Goal: Transaction & Acquisition: Purchase product/service

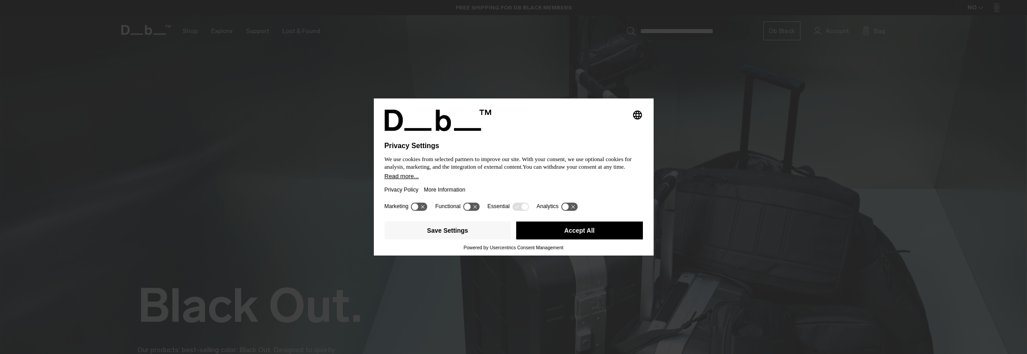
click at [573, 233] on button "Accept All" at bounding box center [579, 231] width 127 height 18
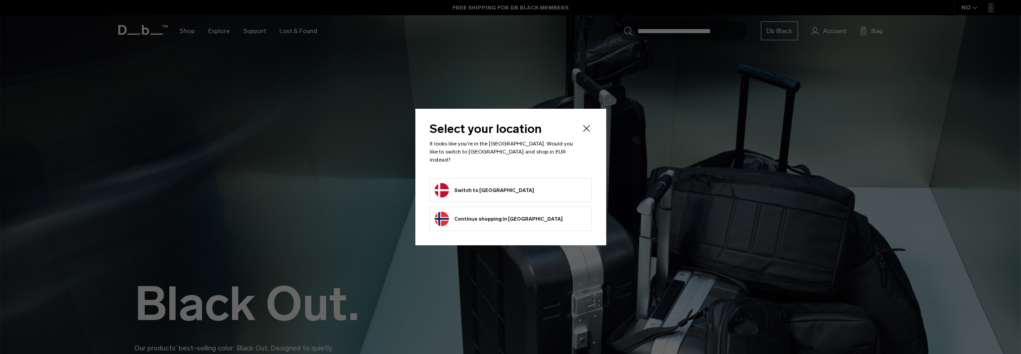
click at [495, 191] on button "Switch to Denmark" at bounding box center [483, 190] width 99 height 14
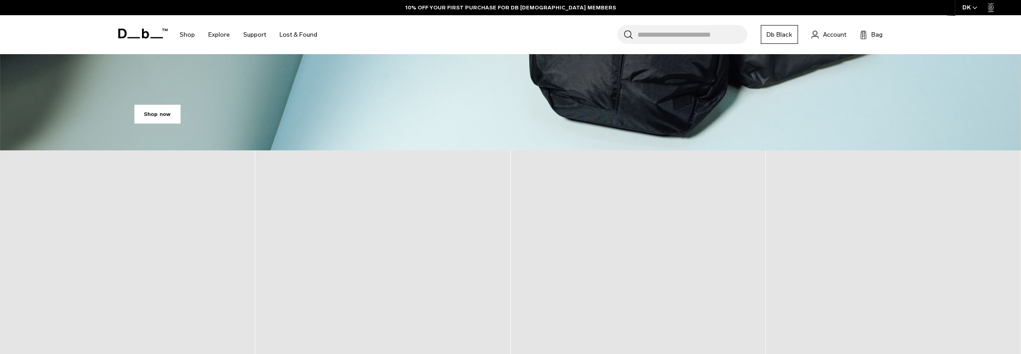
scroll to position [358, 0]
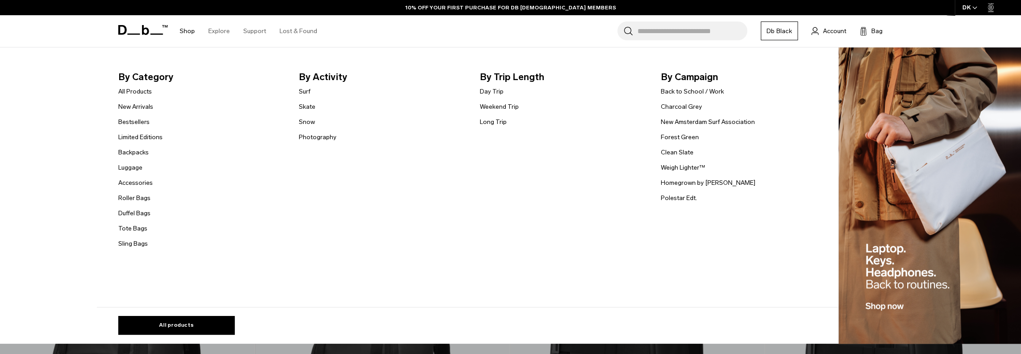
click at [185, 31] on link "Shop" at bounding box center [187, 31] width 15 height 32
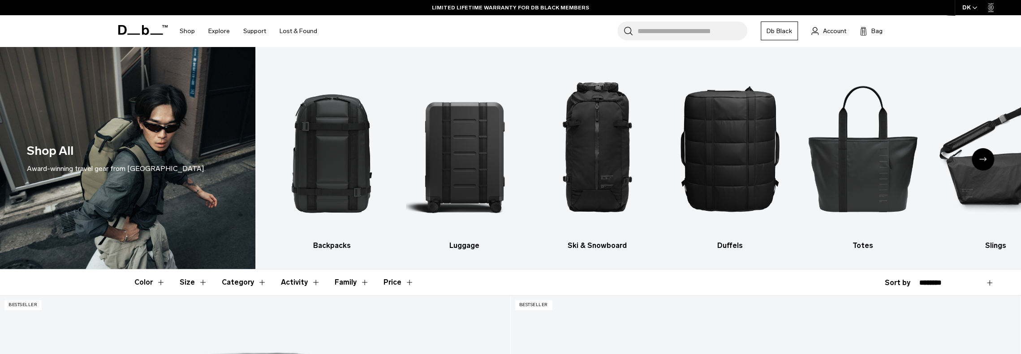
click at [373, 30] on div "Search for Bags, Luggage... Search Close Trending Products All Products Hugger …" at bounding box center [615, 31] width 583 height 32
click at [370, 29] on div "Search for Bags, Luggage... Search Close Trending Products All Products Hugger …" at bounding box center [615, 31] width 583 height 32
click at [489, 27] on div "Search for Bags, Luggage... Search Close Trending Products All Products Hugger …" at bounding box center [615, 31] width 583 height 32
click at [493, 27] on div "Search for Bags, Luggage... Search Close Trending Products All Products Hugger …" at bounding box center [615, 31] width 583 height 32
click at [490, 21] on div "Search for Bags, Luggage... Search Close Trending Products All Products Hugger …" at bounding box center [615, 31] width 583 height 32
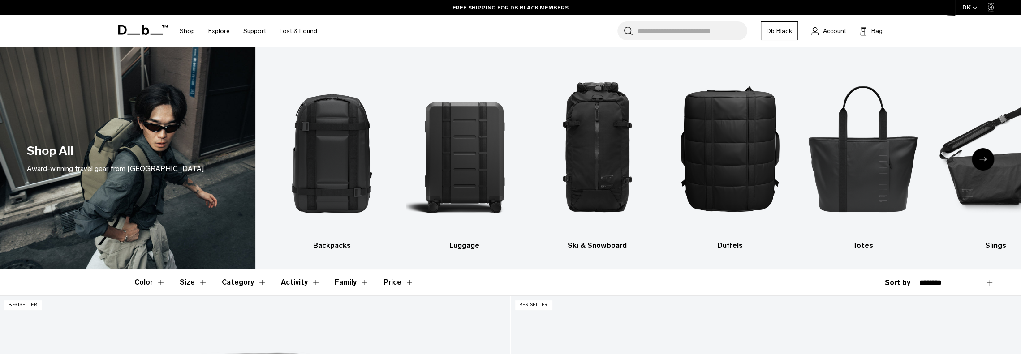
click at [502, 20] on div "Search for Bags, Luggage... Search Close Trending Products All Products Hugger …" at bounding box center [615, 31] width 583 height 32
click at [606, 149] on img "3 / 10" at bounding box center [596, 148] width 117 height 176
click at [597, 153] on img "3 / 10" at bounding box center [596, 148] width 117 height 176
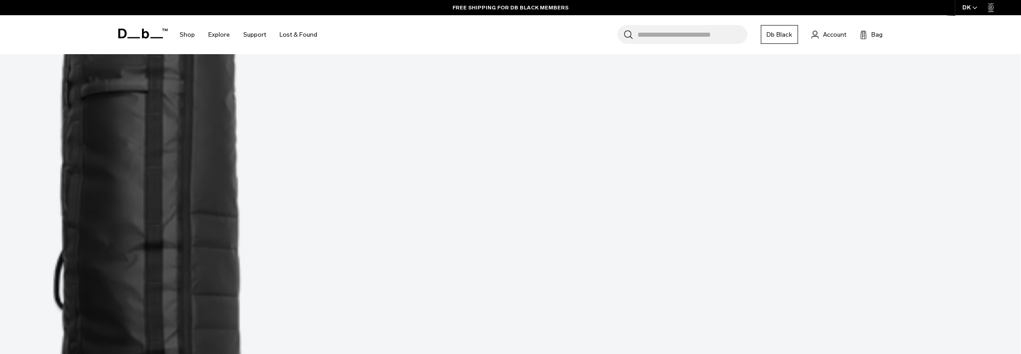
scroll to position [627, 0]
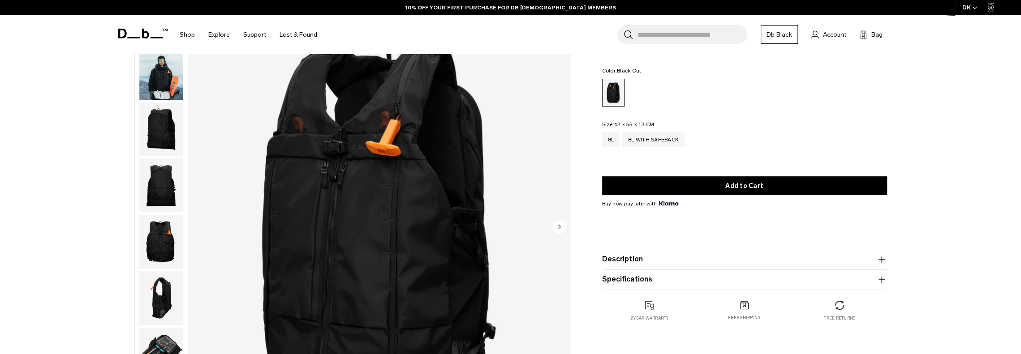
scroll to position [90, 0]
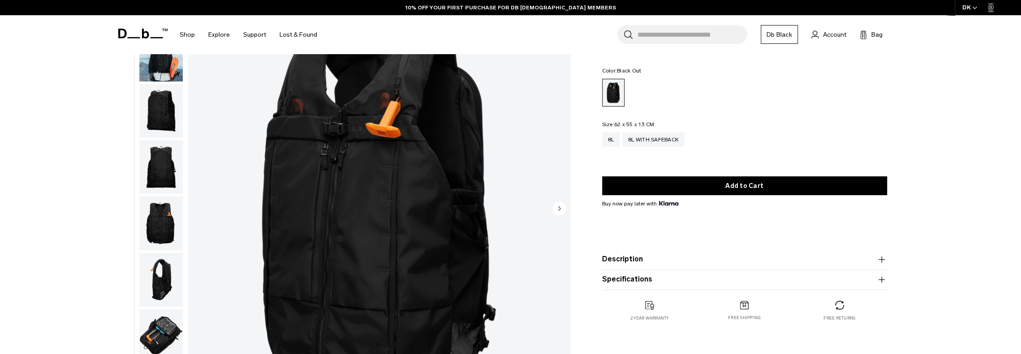
click at [882, 261] on icon "button" at bounding box center [881, 259] width 11 height 11
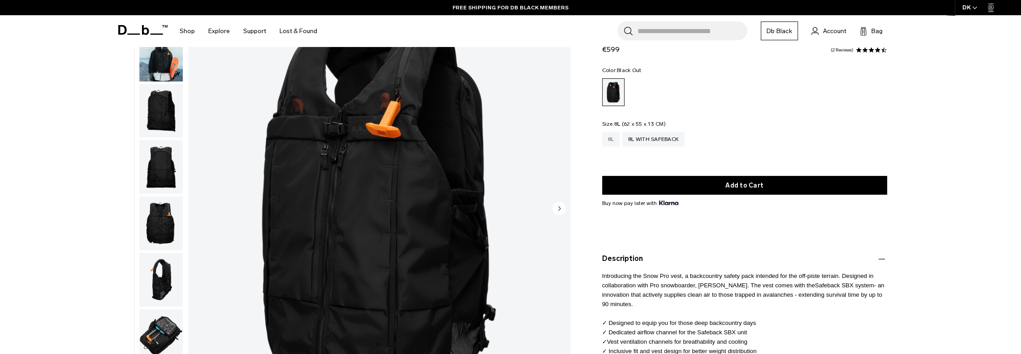
click at [618, 139] on div "8L" at bounding box center [611, 139] width 18 height 14
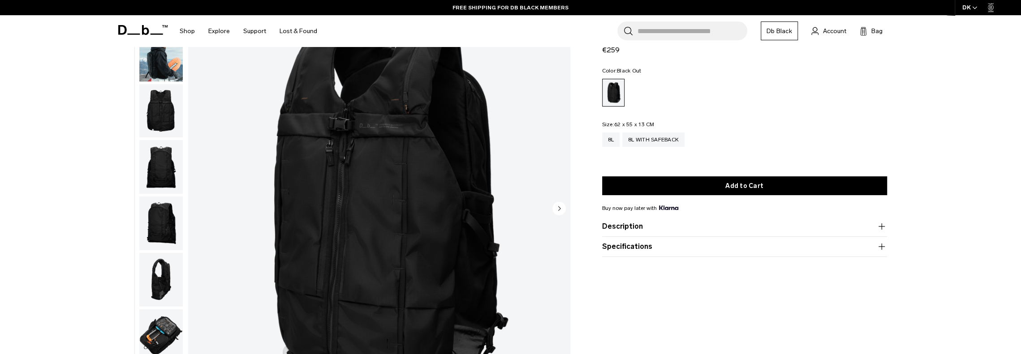
scroll to position [59, 0]
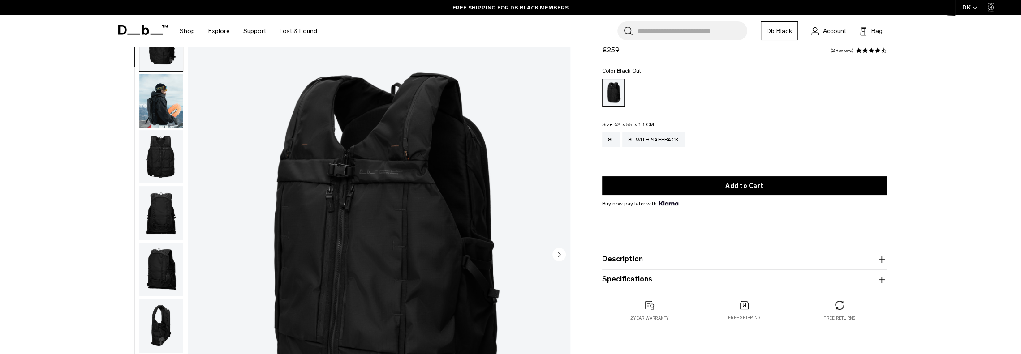
scroll to position [90, 0]
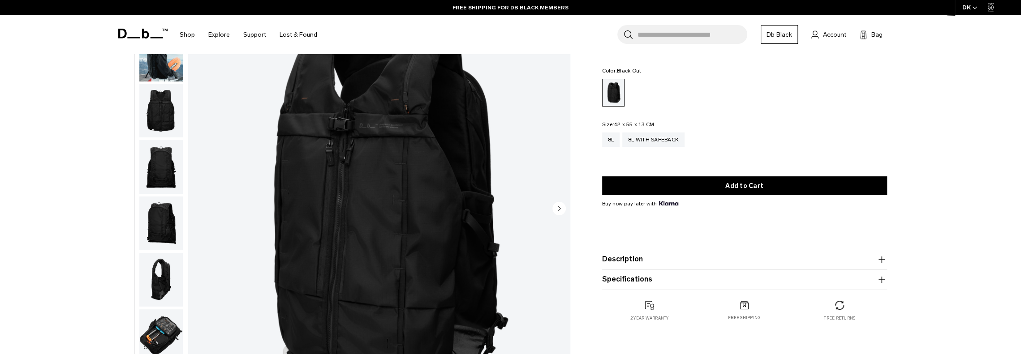
click at [879, 262] on icon "button" at bounding box center [881, 259] width 11 height 11
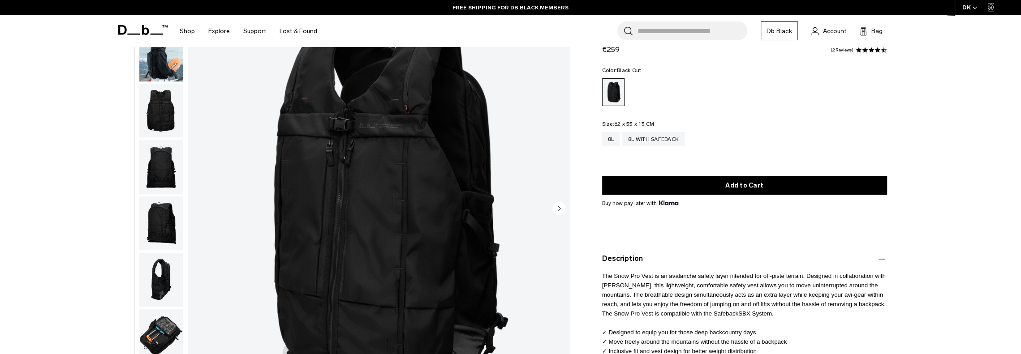
click at [146, 116] on img "button" at bounding box center [160, 111] width 43 height 54
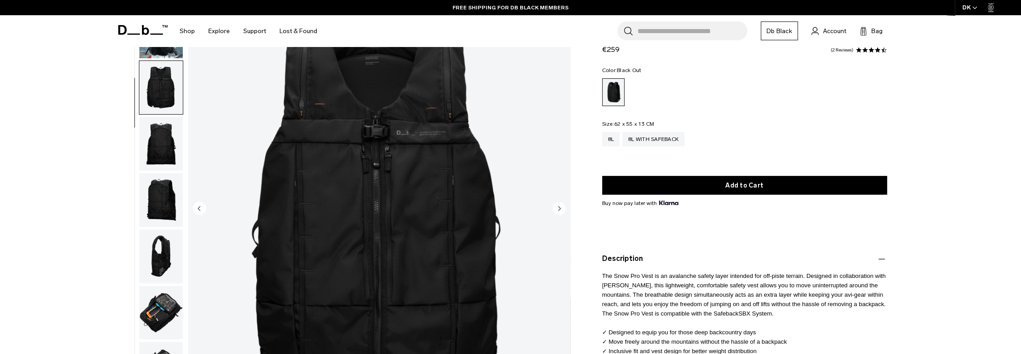
scroll to position [29, 0]
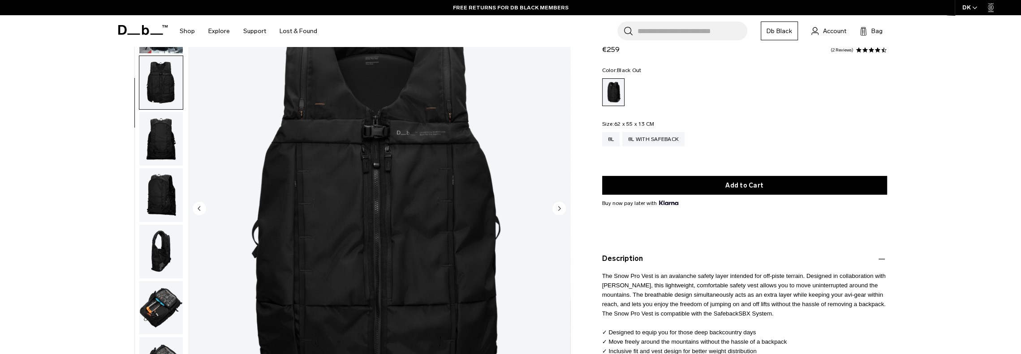
click at [154, 143] on img "button" at bounding box center [160, 139] width 43 height 54
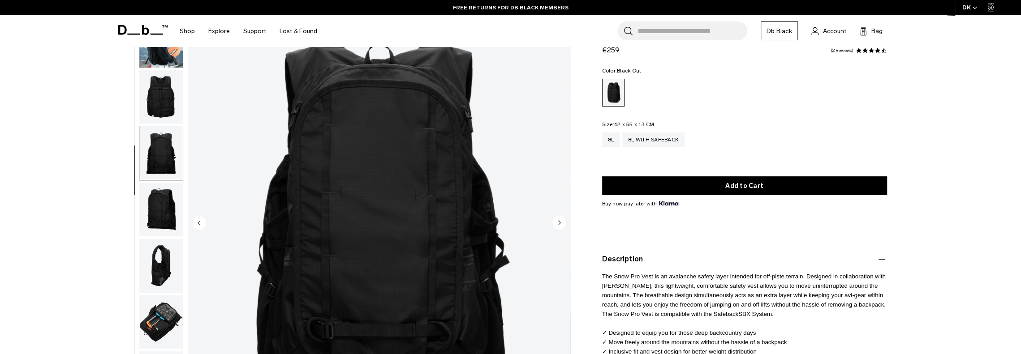
scroll to position [90, 0]
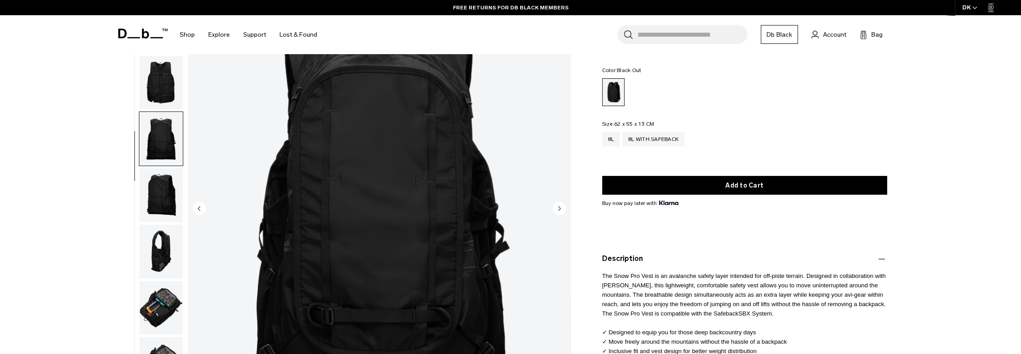
click at [159, 183] on img "button" at bounding box center [160, 195] width 43 height 54
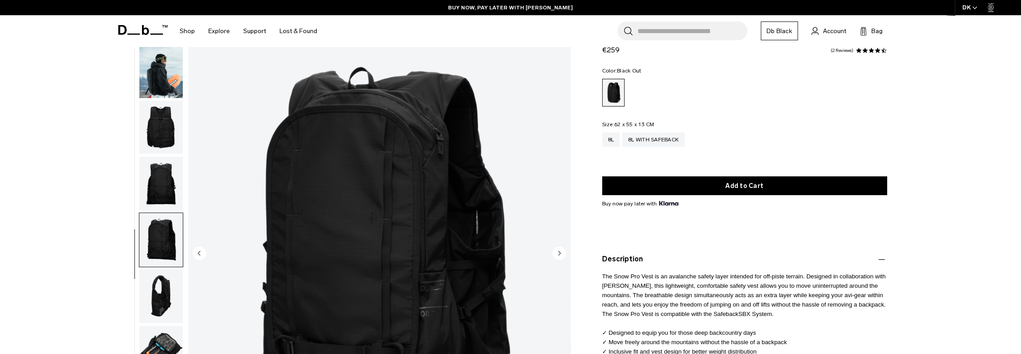
scroll to position [134, 0]
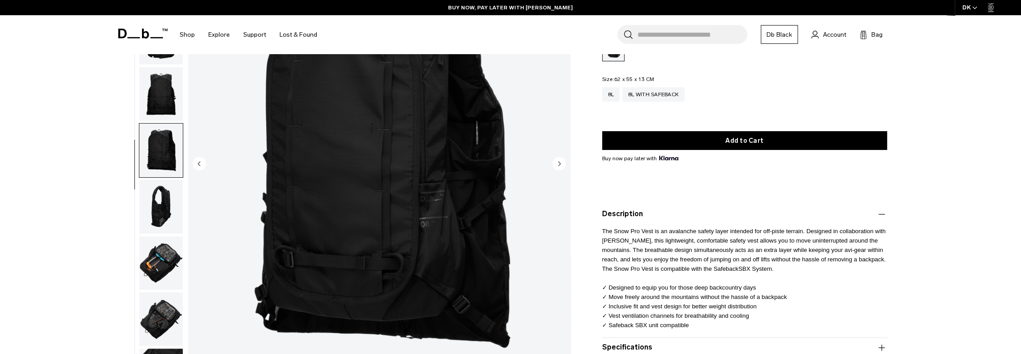
click at [151, 206] on img "button" at bounding box center [160, 207] width 43 height 54
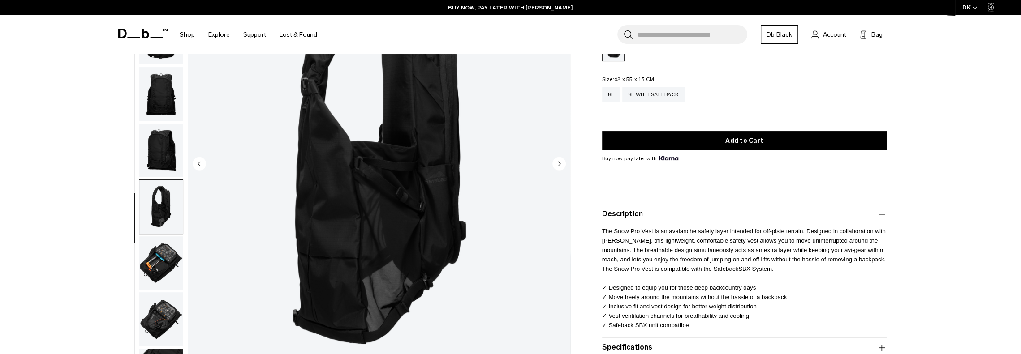
click at [159, 250] on img "button" at bounding box center [160, 263] width 43 height 54
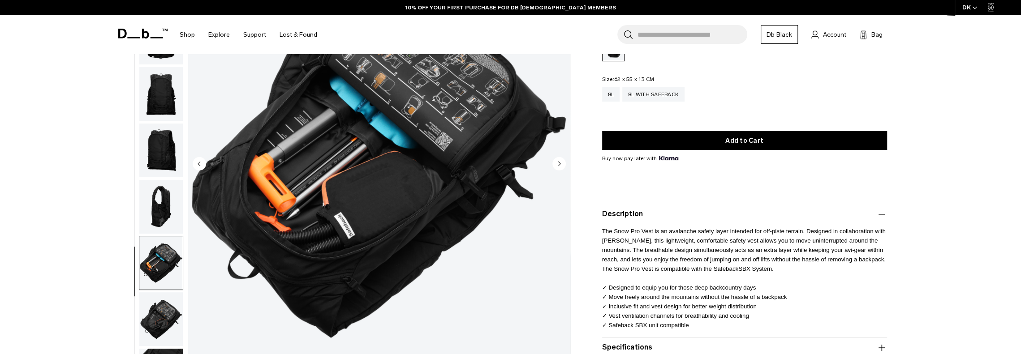
click at [152, 305] on img "button" at bounding box center [160, 319] width 43 height 54
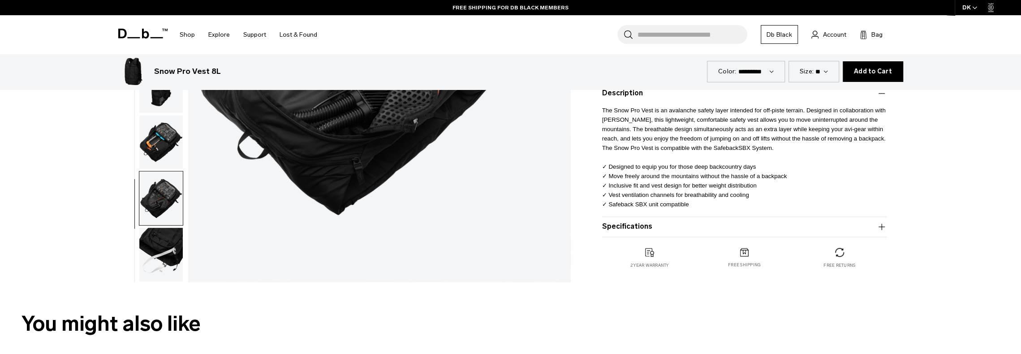
scroll to position [269, 0]
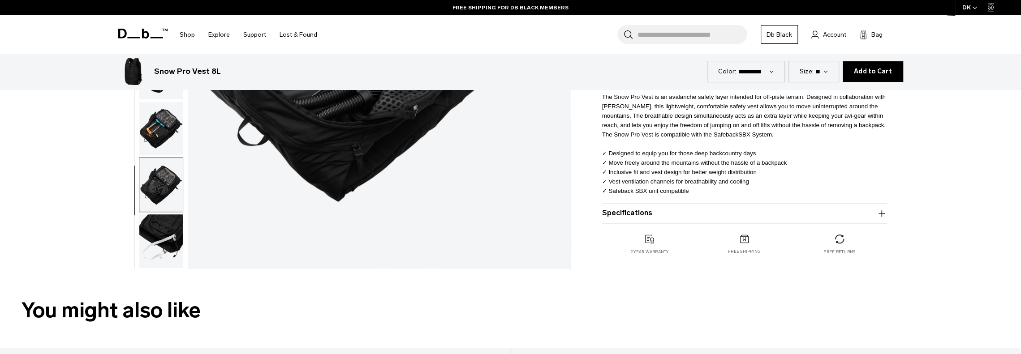
click at [150, 244] on img "button" at bounding box center [160, 242] width 43 height 54
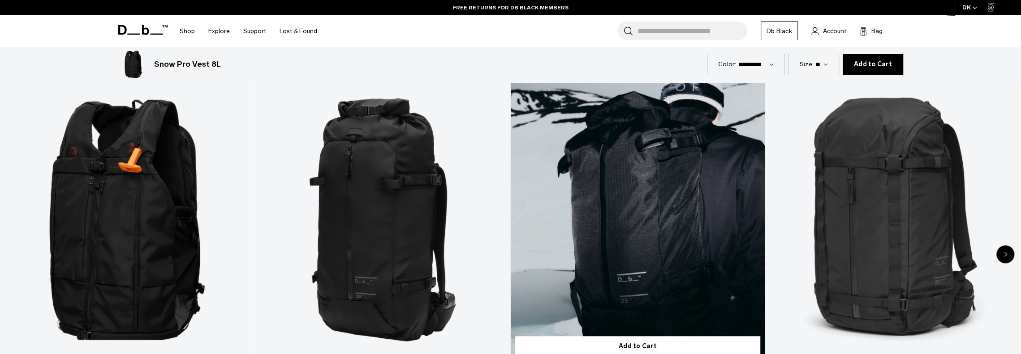
scroll to position [537, 0]
